Goal: Transaction & Acquisition: Purchase product/service

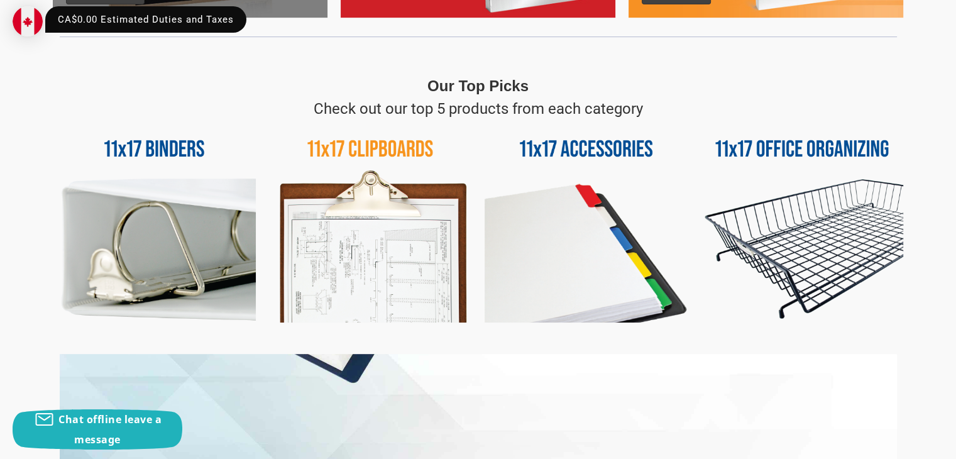
scroll to position [566, 0]
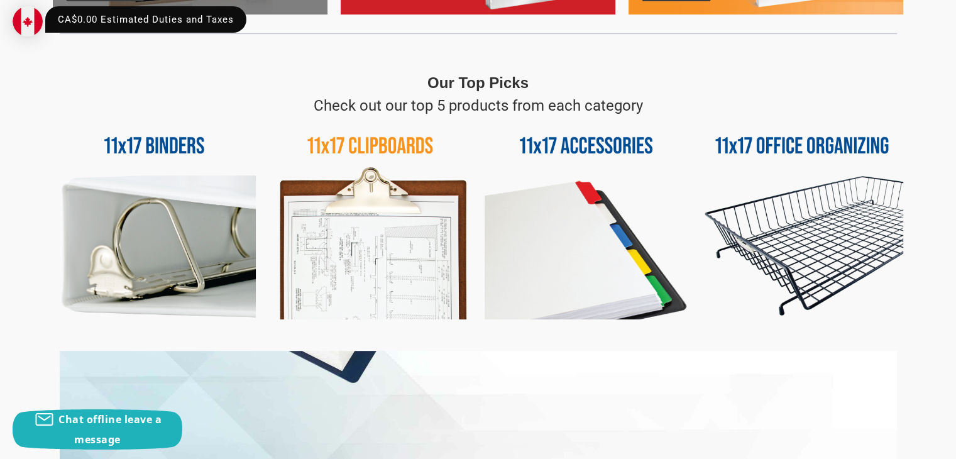
click at [740, 150] on img at bounding box center [802, 218] width 203 height 203
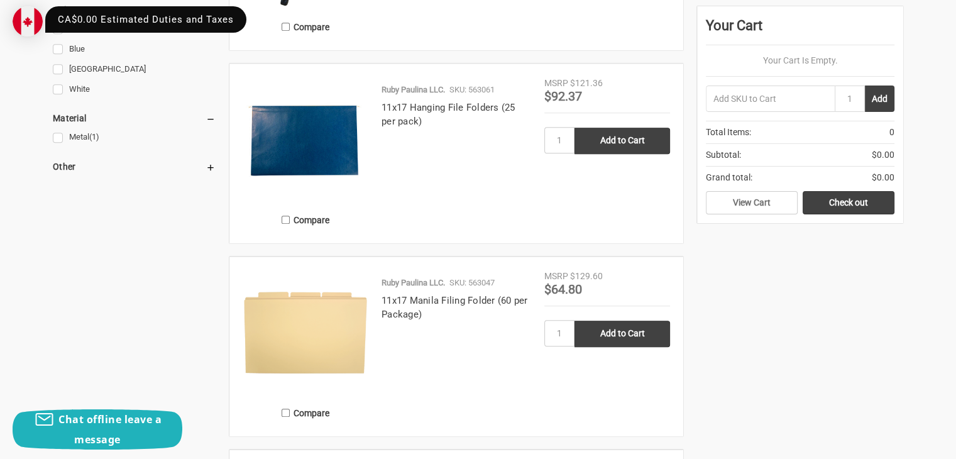
scroll to position [503, 0]
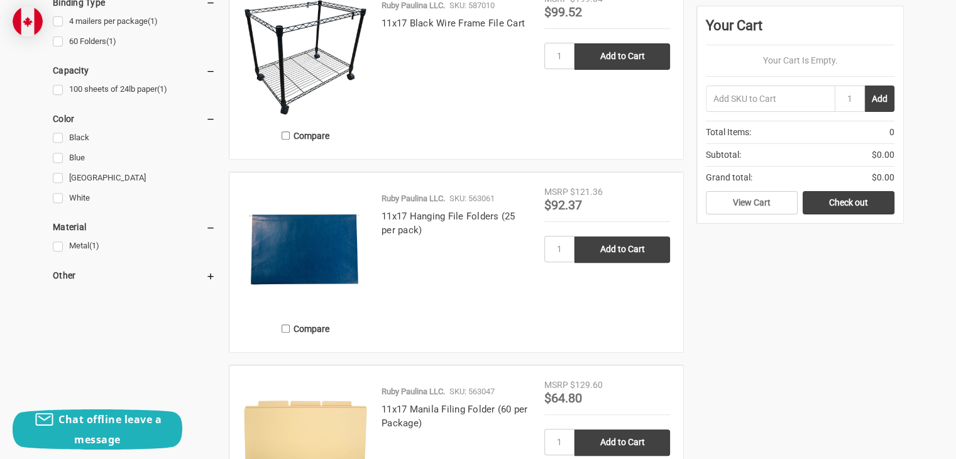
click at [333, 82] on img at bounding box center [306, 55] width 126 height 126
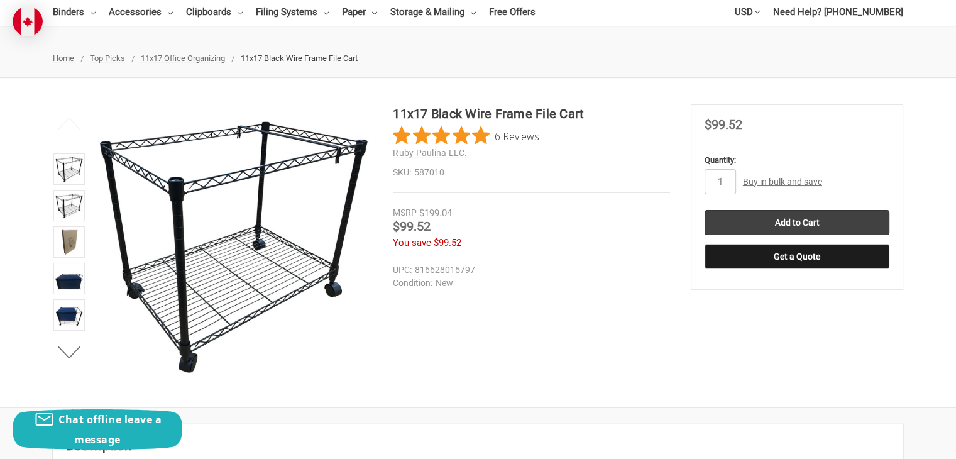
scroll to position [126, 0]
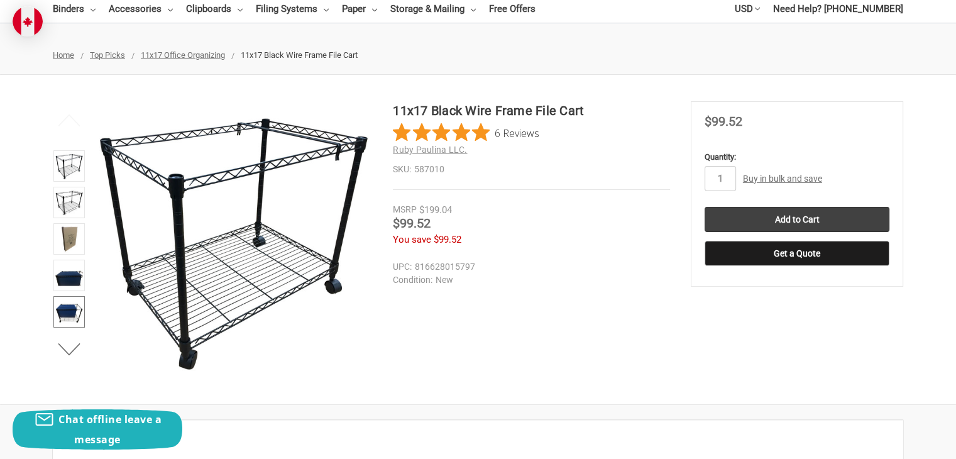
click at [77, 306] on img at bounding box center [69, 312] width 28 height 28
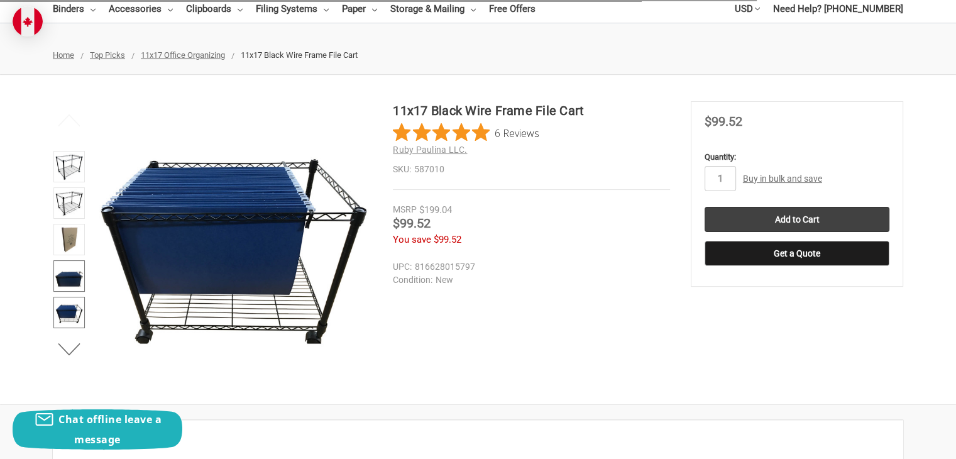
click at [77, 270] on img at bounding box center [69, 276] width 28 height 28
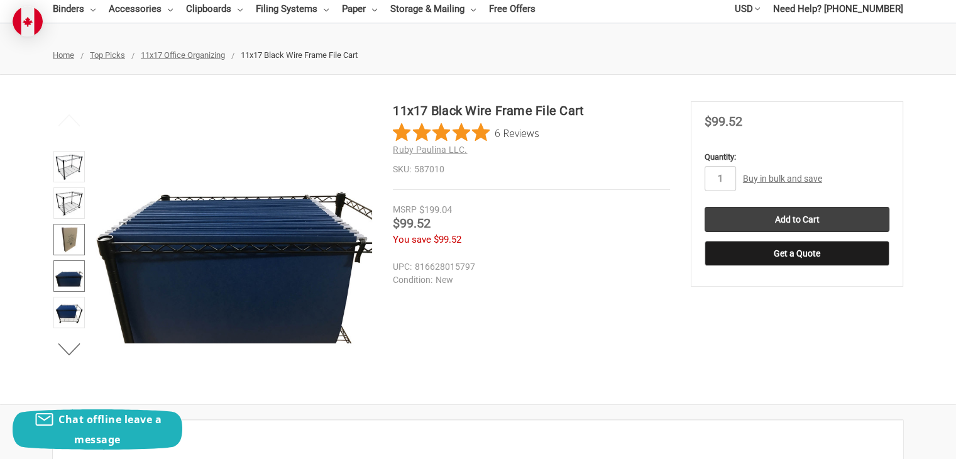
click at [71, 233] on img at bounding box center [69, 240] width 28 height 28
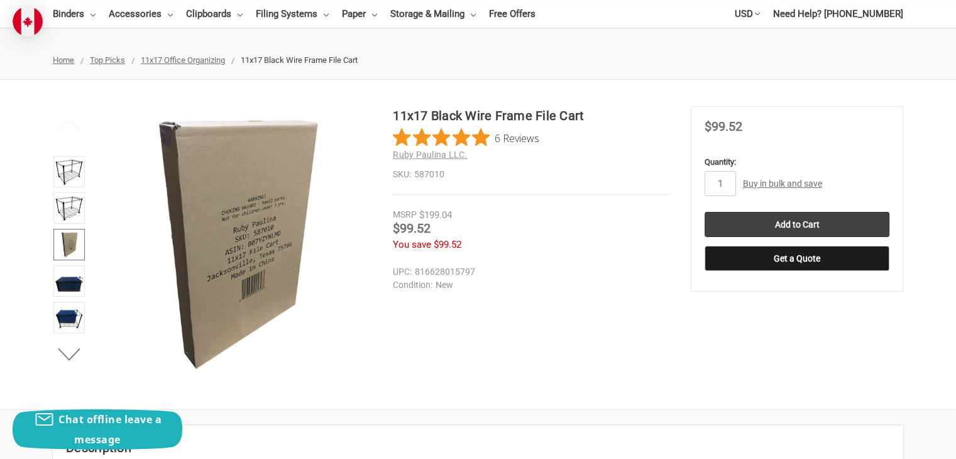
scroll to position [0, 0]
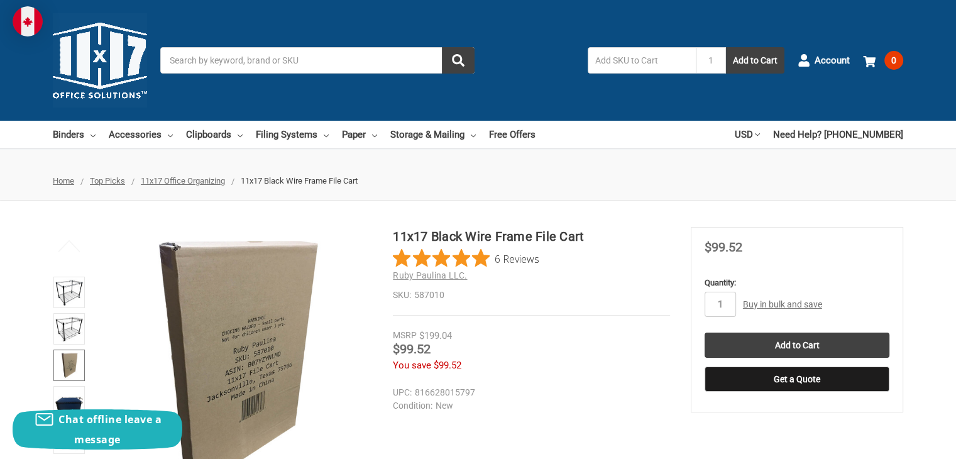
click at [175, 185] on span "11x17 Office Organizing" at bounding box center [183, 180] width 84 height 9
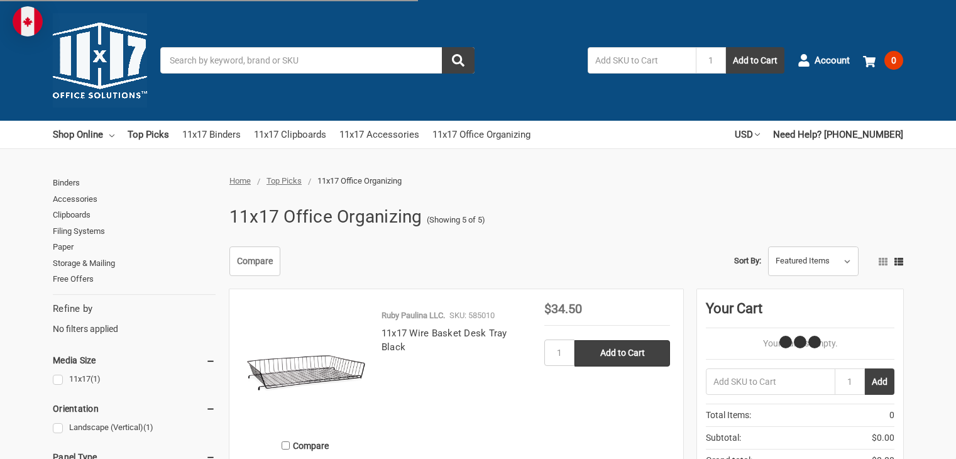
scroll to position [89, 0]
